Goal: Transaction & Acquisition: Purchase product/service

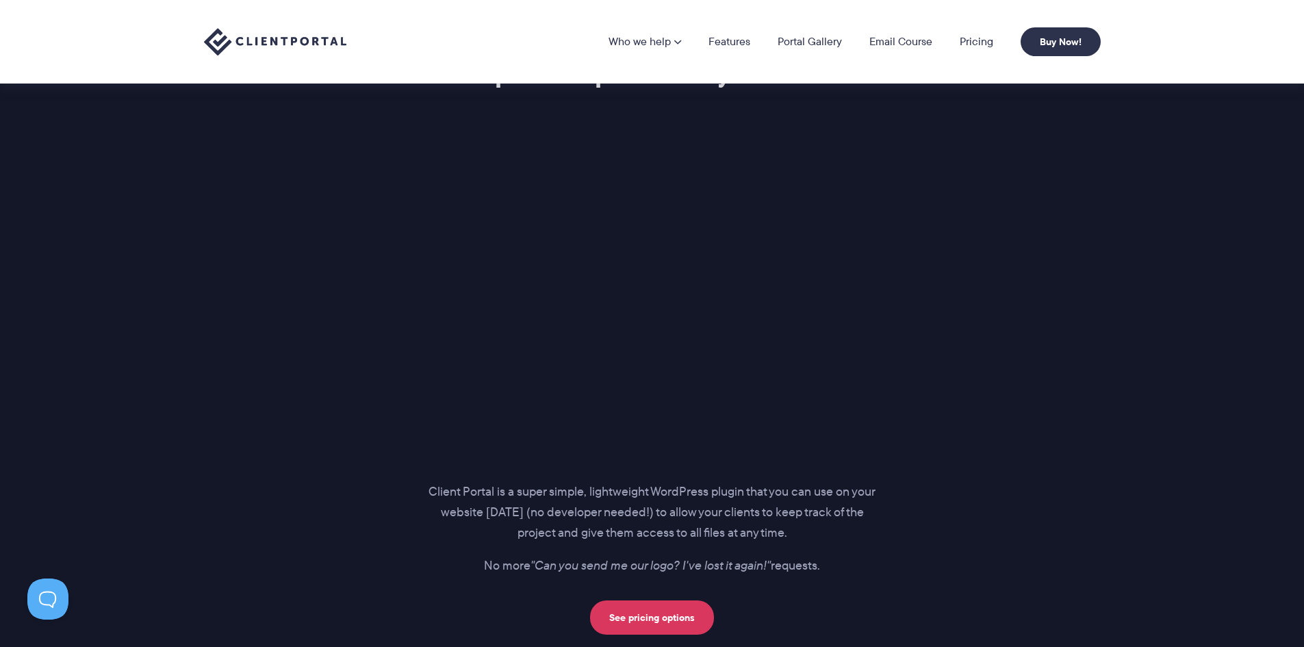
scroll to position [1711, 0]
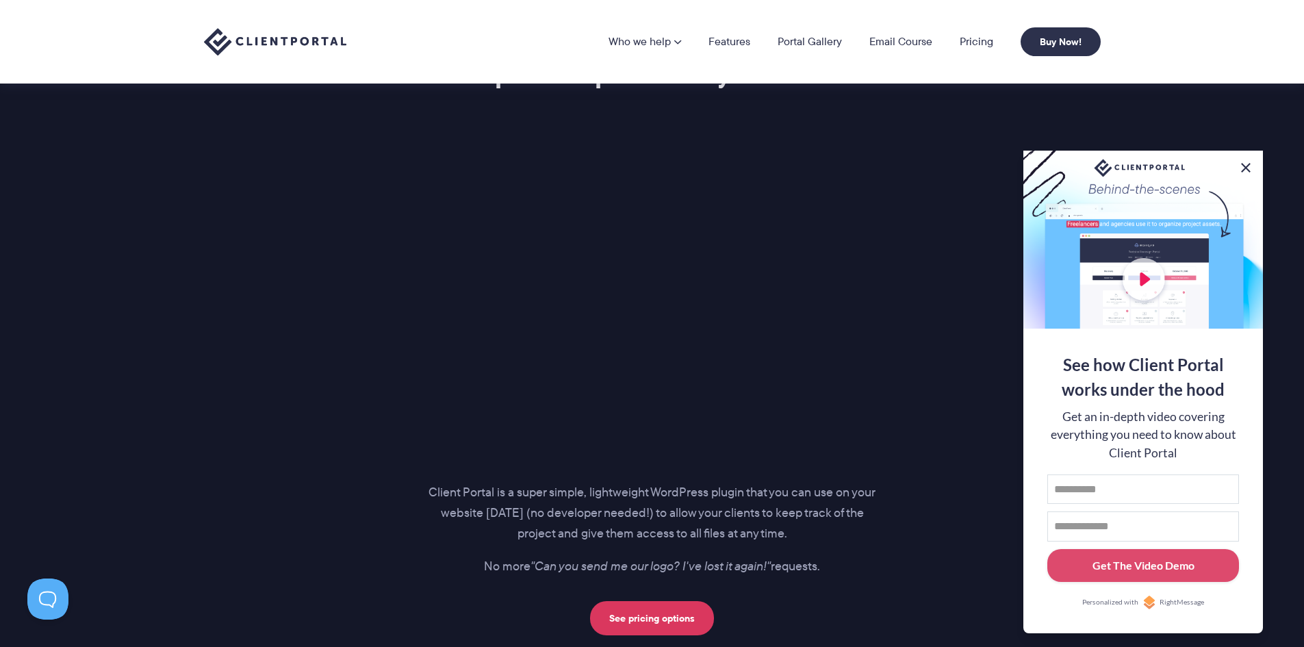
click at [1243, 163] on button at bounding box center [1245, 167] width 16 height 16
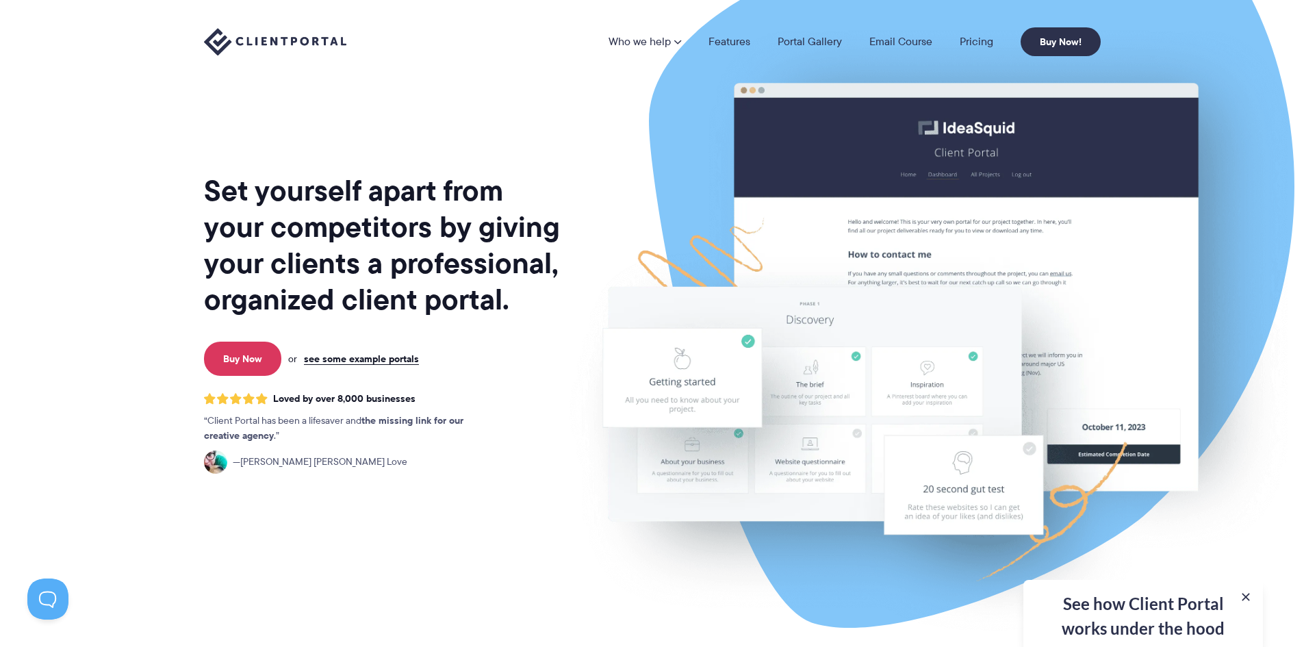
scroll to position [0, 0]
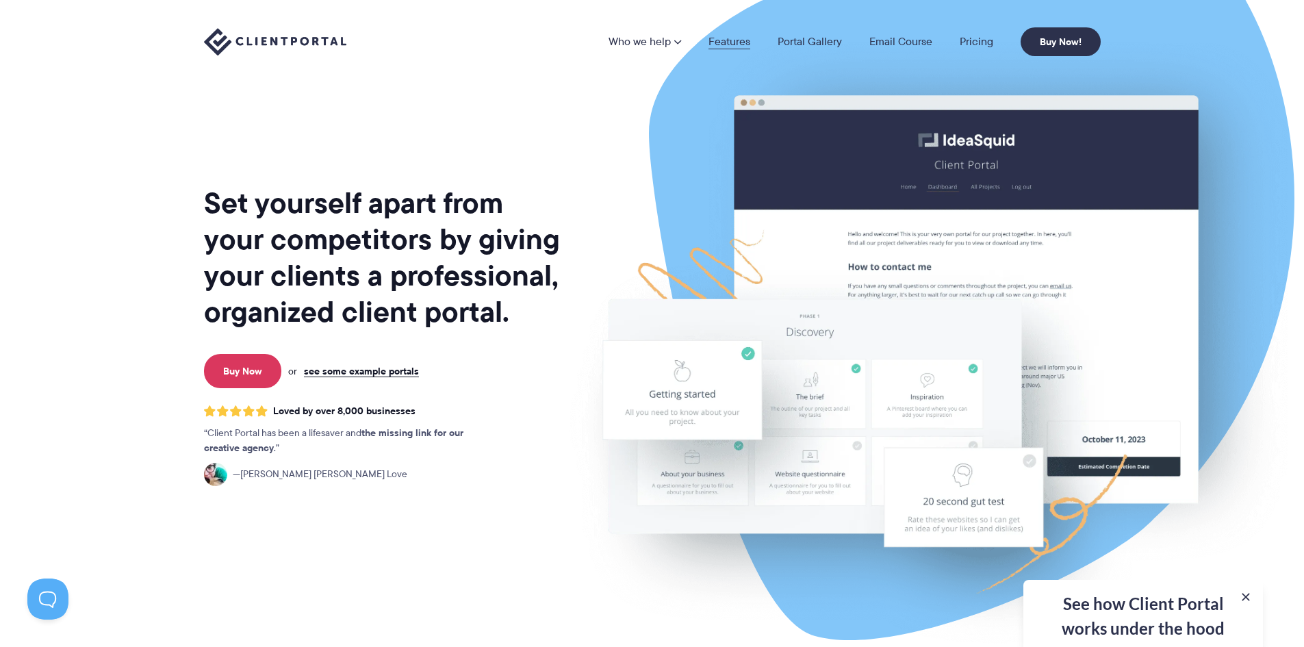
click at [734, 47] on link "Features" at bounding box center [729, 41] width 42 height 11
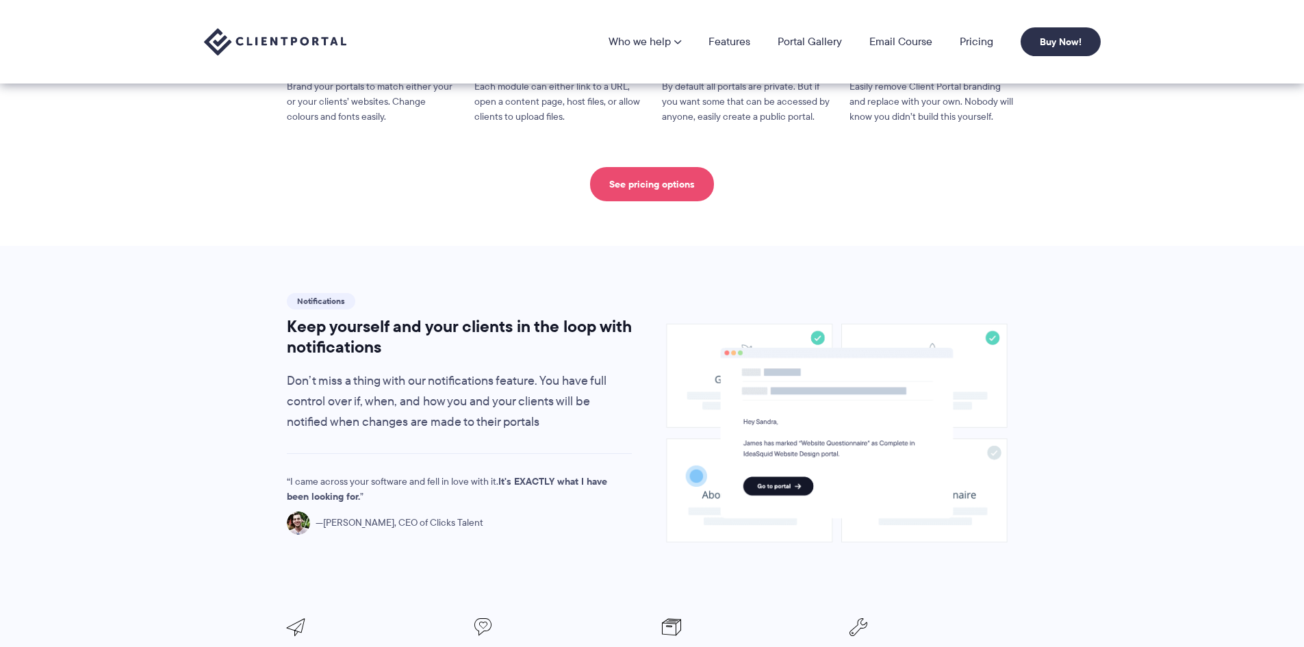
scroll to position [752, 0]
click at [646, 168] on link "See pricing options" at bounding box center [652, 185] width 124 height 34
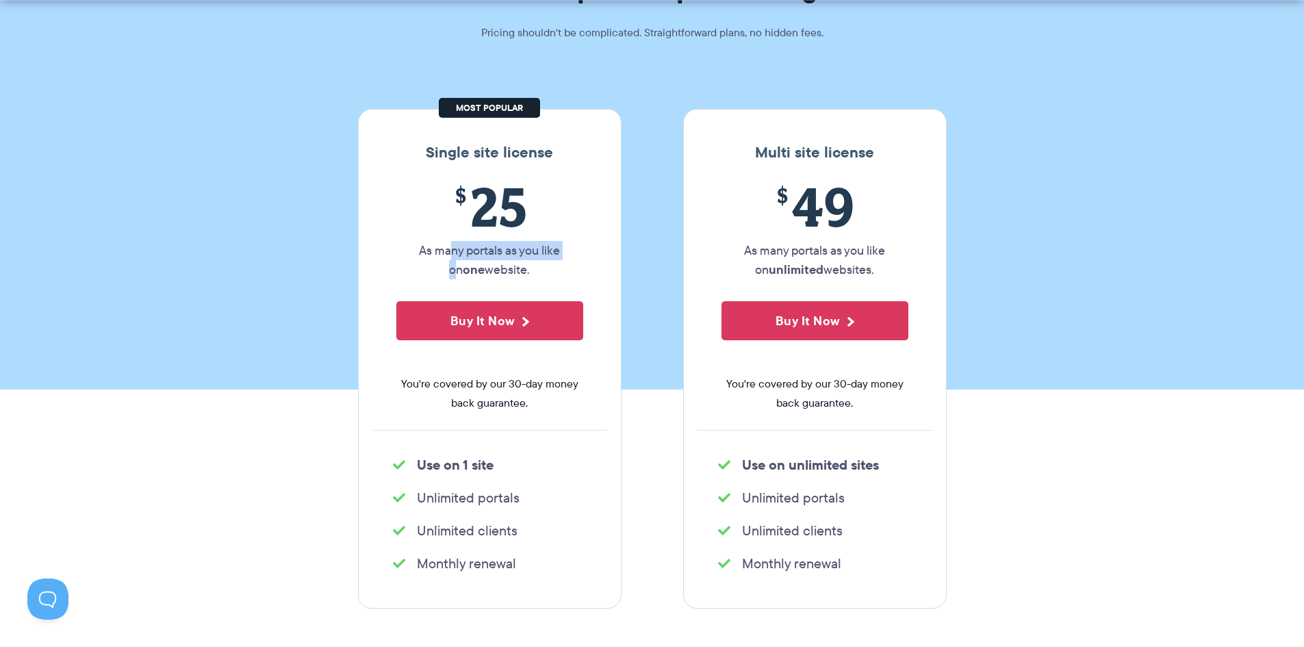
drag, startPoint x: 443, startPoint y: 254, endPoint x: 531, endPoint y: 276, distance: 91.1
click at [560, 257] on p "As many portals as you like on one website." at bounding box center [489, 260] width 187 height 38
drag, startPoint x: 528, startPoint y: 276, endPoint x: 519, endPoint y: 269, distance: 11.7
click at [524, 274] on p "As many portals as you like on one website." at bounding box center [489, 260] width 187 height 38
drag, startPoint x: 519, startPoint y: 269, endPoint x: 396, endPoint y: 240, distance: 126.7
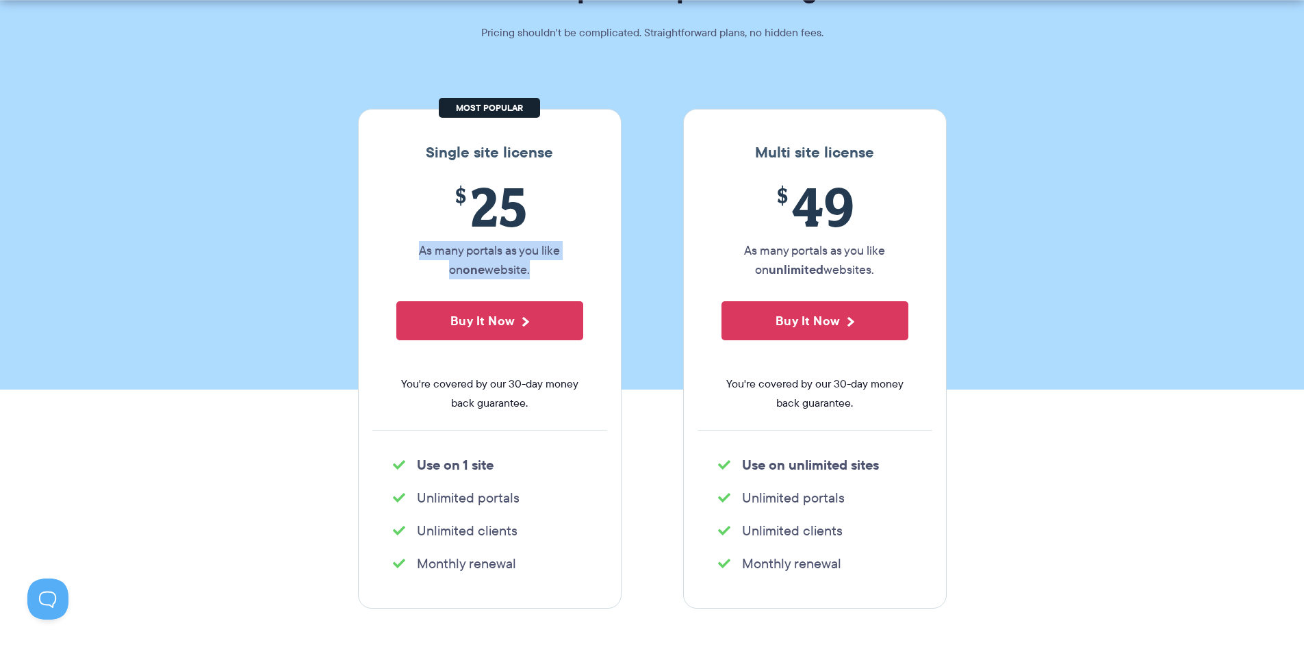
click at [396, 240] on div "$ 25 As many portals as you like on one website. Buy It Now You're covered by o…" at bounding box center [489, 302] width 235 height 255
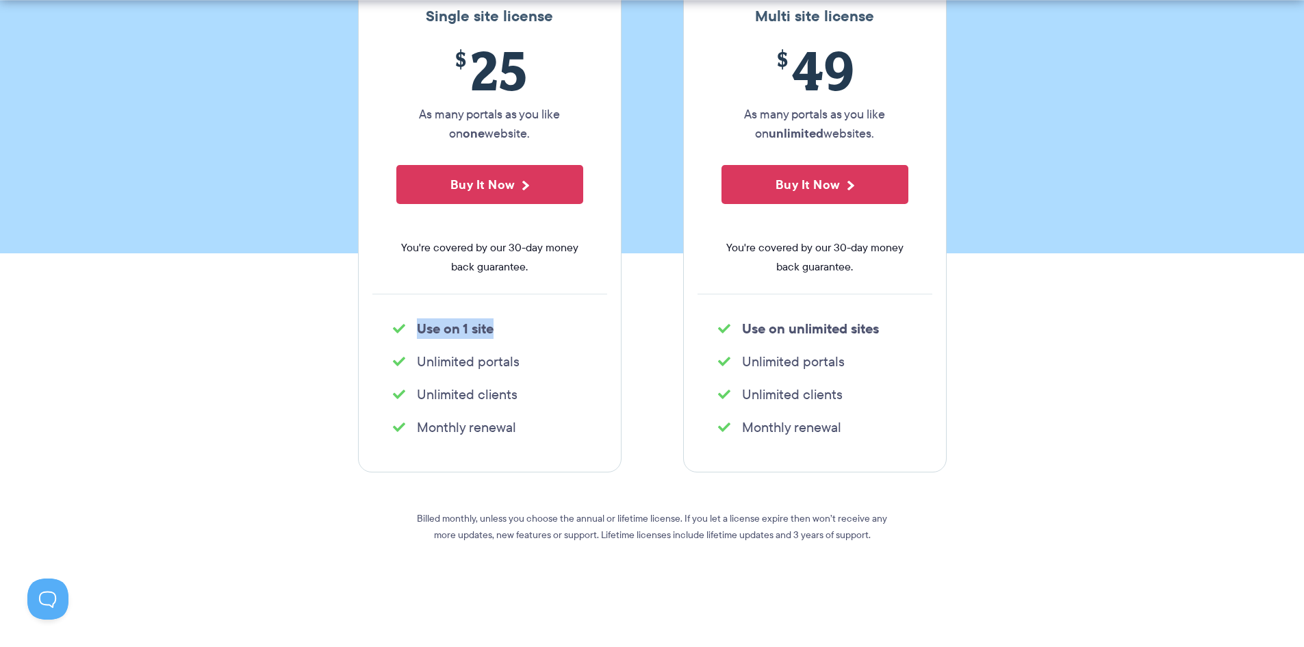
scroll to position [273, 0]
drag, startPoint x: 515, startPoint y: 331, endPoint x: 400, endPoint y: 310, distance: 116.1
click at [400, 310] on div "Single site license $ 25 As many portals as you like on one website. Buy It Now…" at bounding box center [489, 222] width 263 height 500
click at [471, 342] on div "Single site license $ 25 As many portals as you like on one website. Buy It Now…" at bounding box center [489, 222] width 263 height 500
drag, startPoint x: 527, startPoint y: 359, endPoint x: 431, endPoint y: 359, distance: 95.8
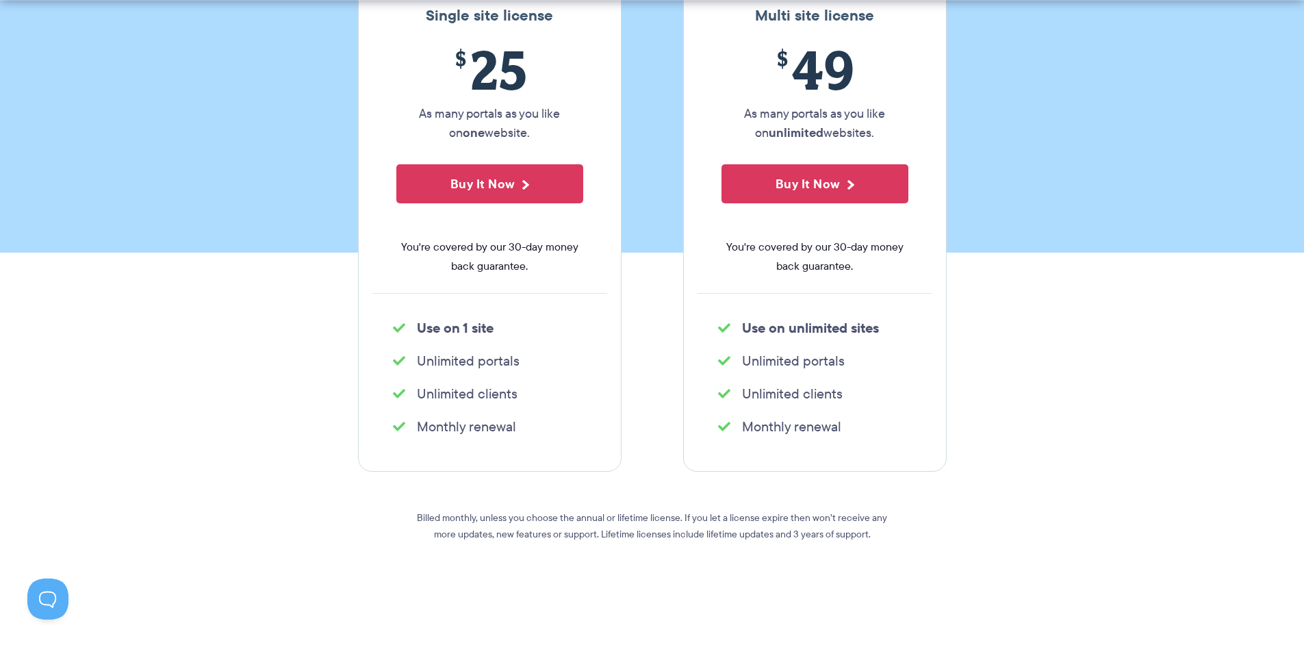
click at [431, 359] on li "Unlimited portals" at bounding box center [490, 360] width 194 height 19
click at [828, 362] on li "Unlimited portals" at bounding box center [815, 360] width 194 height 19
drag, startPoint x: 871, startPoint y: 350, endPoint x: 749, endPoint y: 345, distance: 121.9
click at [749, 345] on div "Multi site license $ 49 As many portals as you like on unlimited websites. Buy …" at bounding box center [814, 222] width 263 height 500
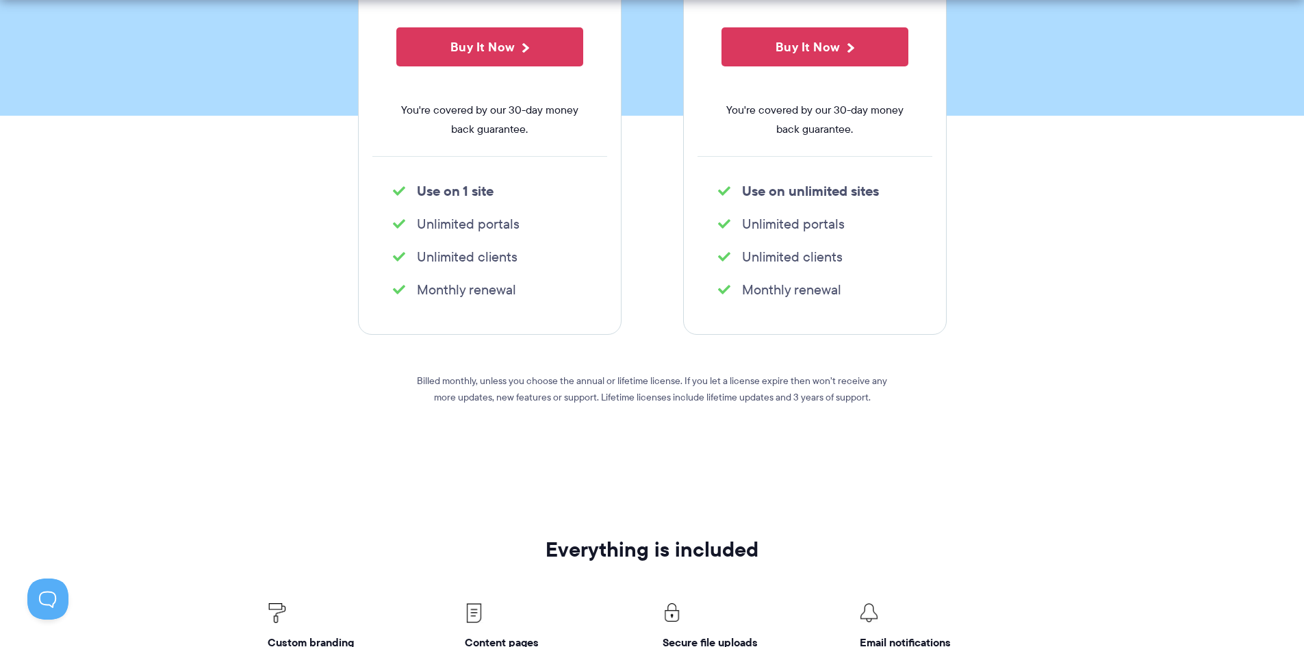
drag, startPoint x: 519, startPoint y: 288, endPoint x: 324, endPoint y: 265, distance: 196.4
click at [324, 264] on section "Single site license $ 25 As many portals as you like on one website. Buy It Now…" at bounding box center [652, 142] width 1304 height 696
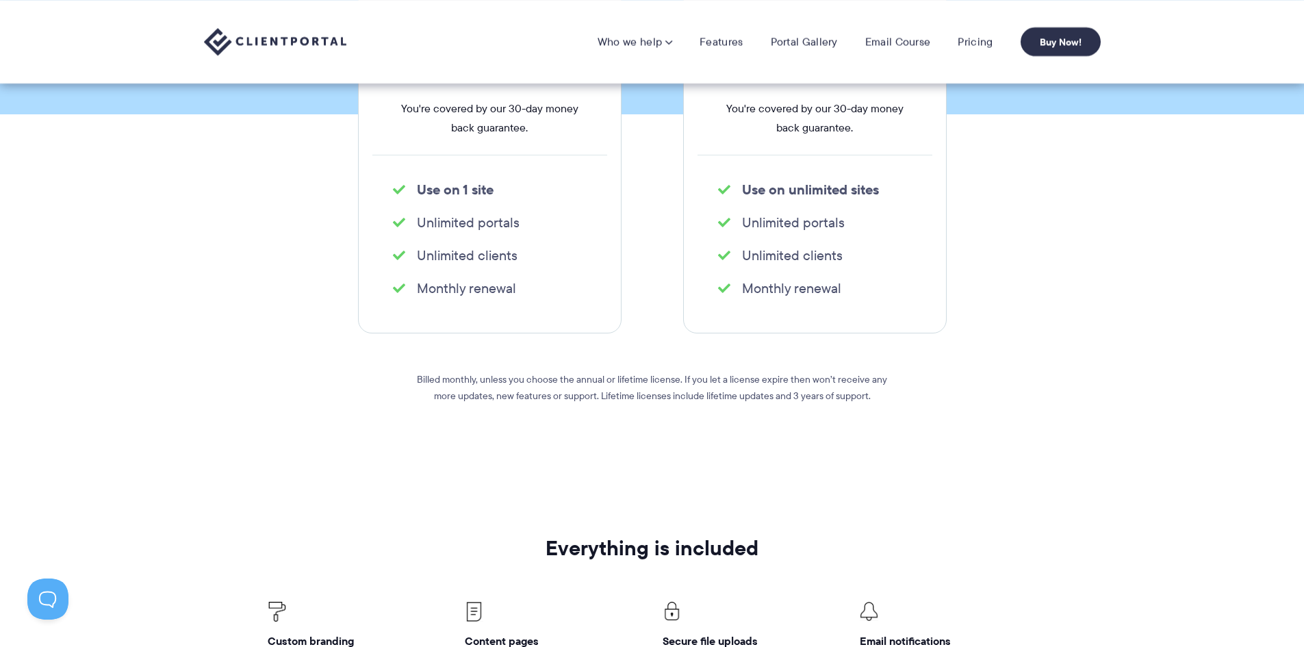
click at [494, 291] on li "Monthly renewal" at bounding box center [490, 288] width 194 height 19
click at [523, 292] on li "Monthly renewal" at bounding box center [490, 288] width 194 height 19
drag, startPoint x: 518, startPoint y: 291, endPoint x: 406, endPoint y: 276, distance: 113.2
click at [406, 276] on ul "Monthly renewal" at bounding box center [489, 288] width 235 height 27
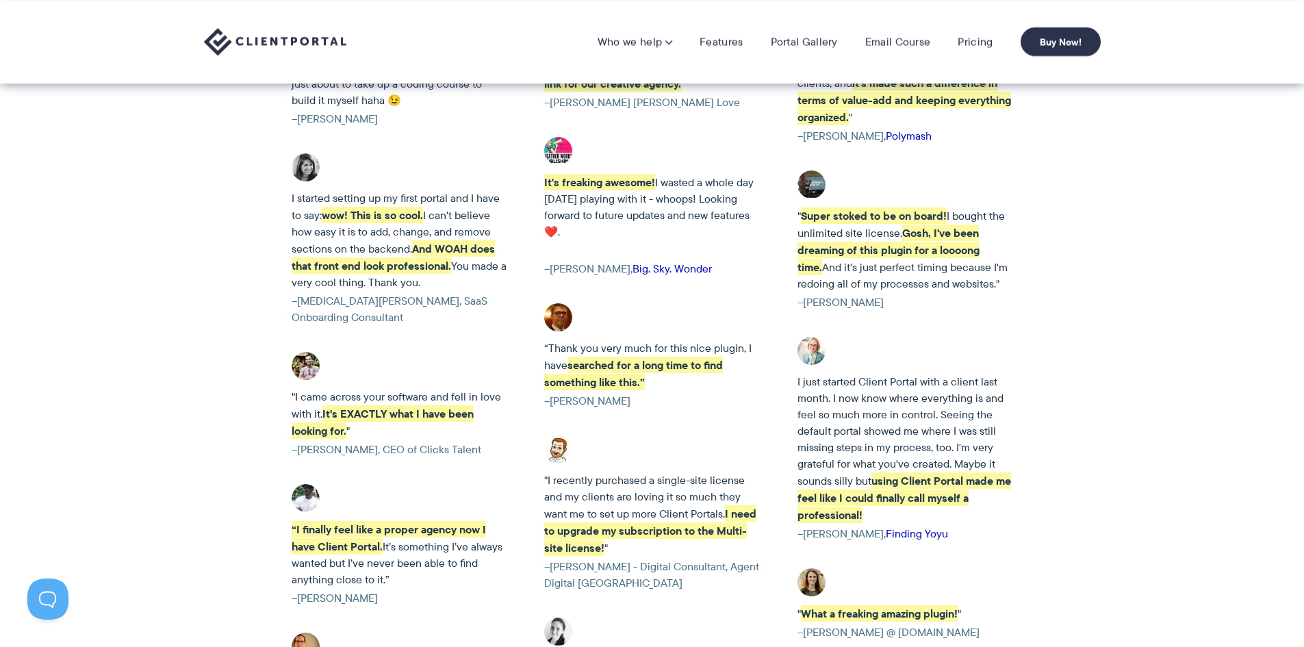
scroll to position [2182, 0]
